Goal: Find specific fact: Locate a discrete piece of known information

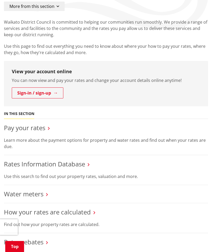
scroll to position [64, 0]
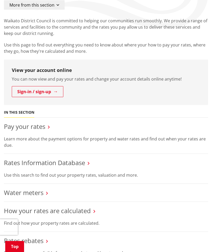
click at [74, 162] on link "Rates Information Database" at bounding box center [44, 162] width 81 height 9
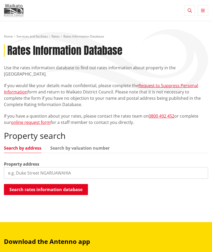
click at [64, 169] on input "search" at bounding box center [106, 173] width 204 height 12
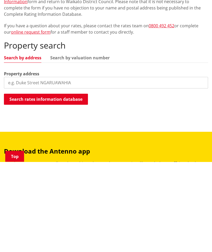
paste input "775C Bruntwood Road, Tamahere 3283"
click at [73, 184] on button "Search rates information database" at bounding box center [46, 189] width 84 height 11
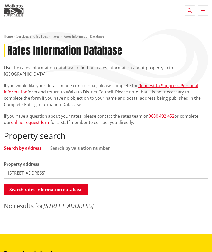
click at [102, 169] on input "775C Bruntwood Road, Tamahere 3283" at bounding box center [106, 173] width 204 height 12
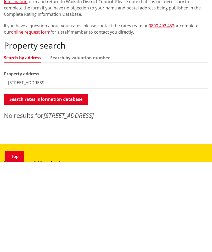
type input "775C Bruntwood Road"
click at [76, 184] on button "Search rates information database" at bounding box center [46, 189] width 84 height 11
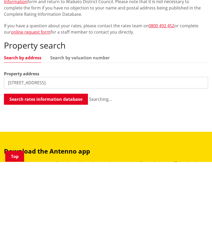
scroll to position [90, 0]
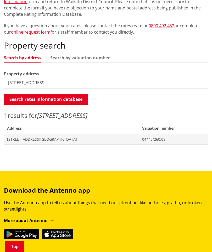
click at [59, 137] on span "[STREET_ADDRESS][GEOGRAPHIC_DATA]" at bounding box center [71, 139] width 129 height 5
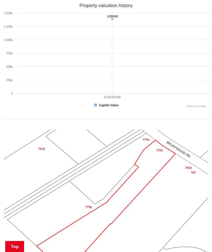
scroll to position [359, 0]
